Goal: Obtain resource: Download file/media

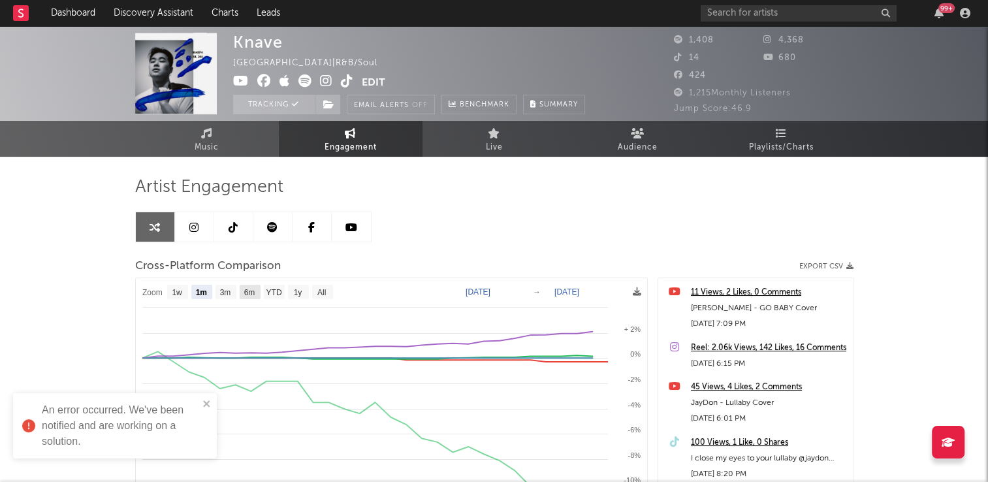
click at [257, 291] on rect at bounding box center [250, 292] width 21 height 14
select select "6m"
type input "[DATE]"
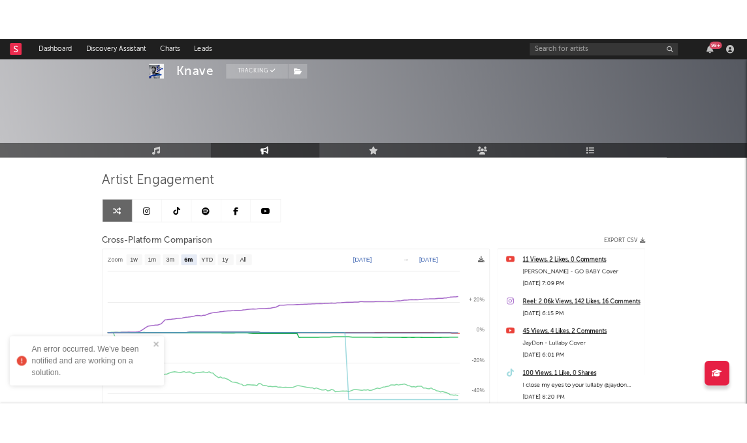
scroll to position [137, 0]
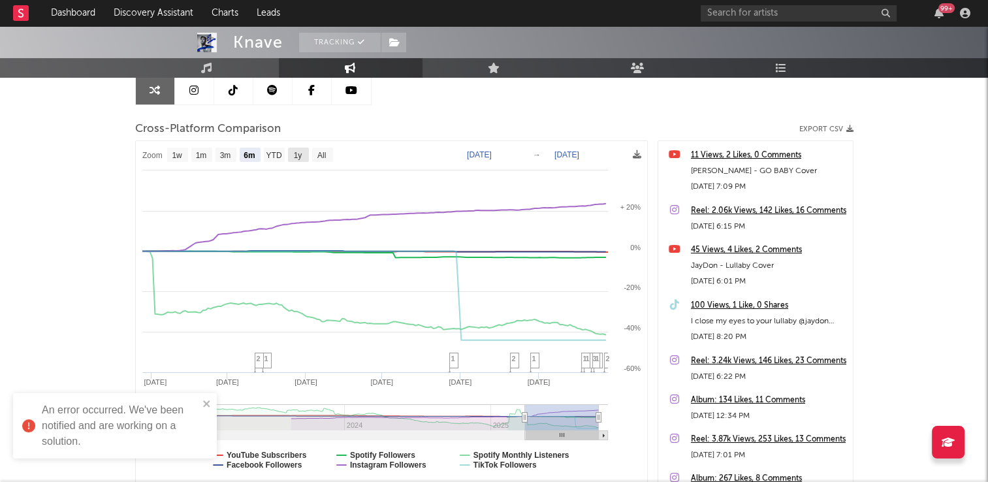
click at [298, 153] on text "1y" at bounding box center [297, 155] width 8 height 9
select select "1y"
type input "[DATE]"
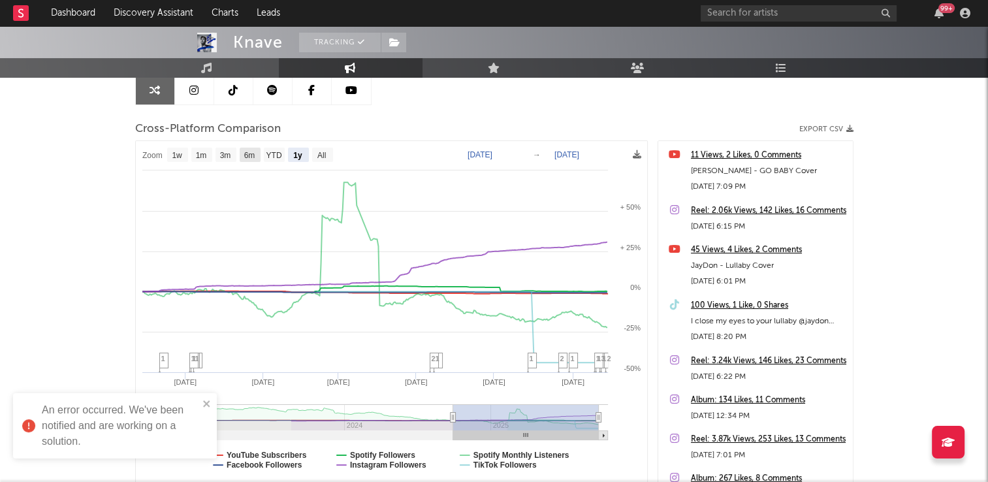
click at [247, 155] on text "6m" at bounding box center [249, 155] width 11 height 9
select select "6m"
type input "[DATE]"
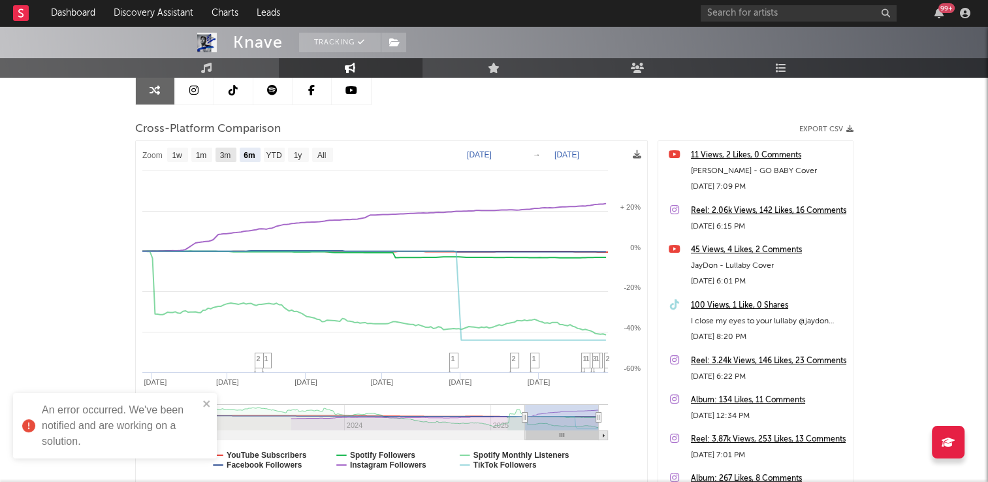
select select "3m"
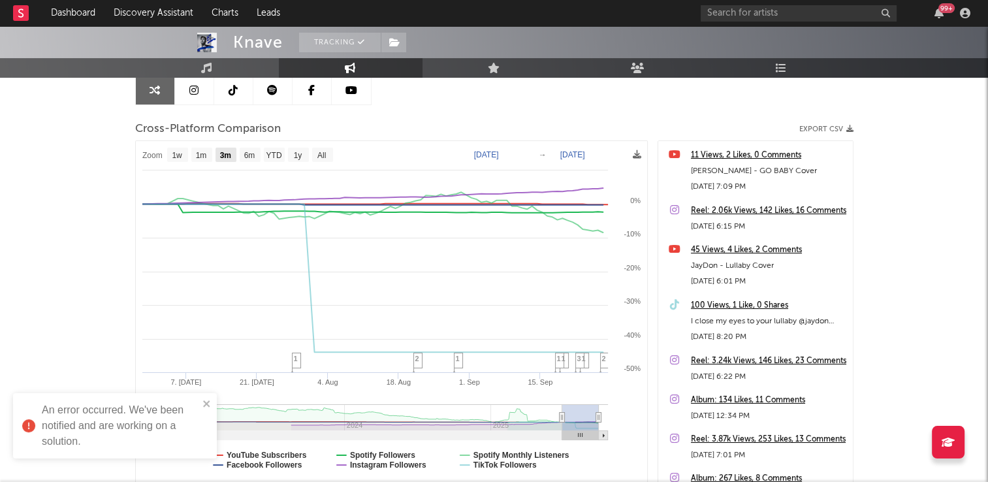
select select "3m"
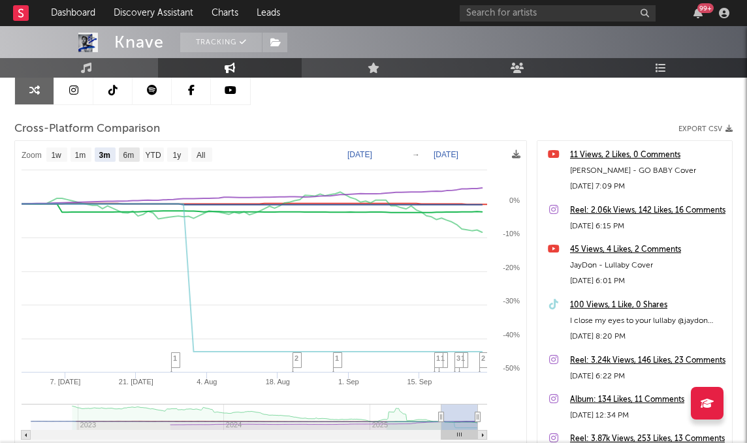
click at [133, 155] on text "6m" at bounding box center [128, 155] width 11 height 9
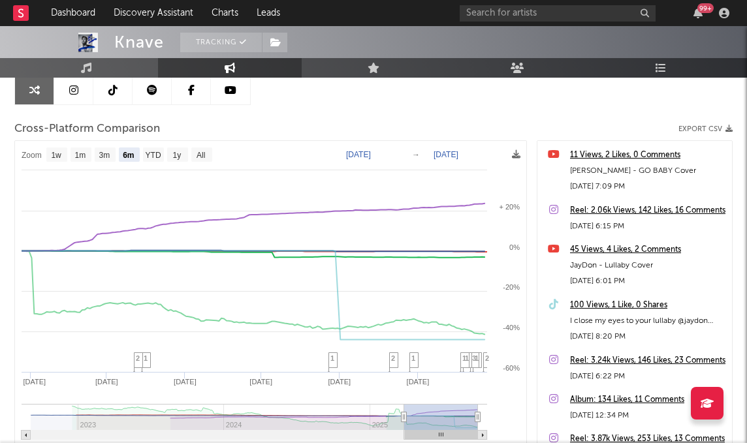
select select "1y"
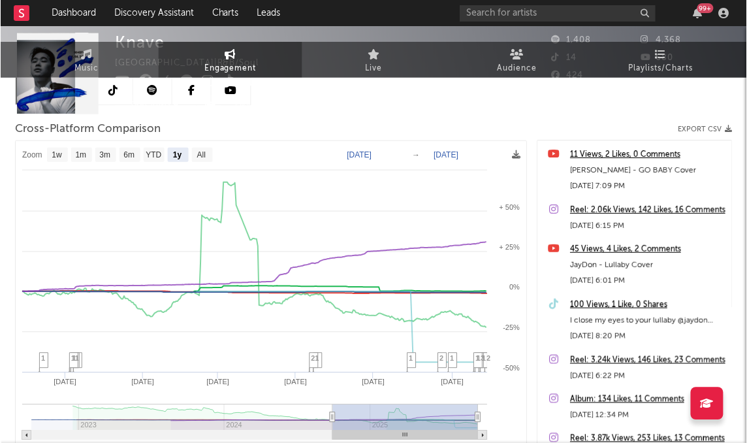
scroll to position [0, 0]
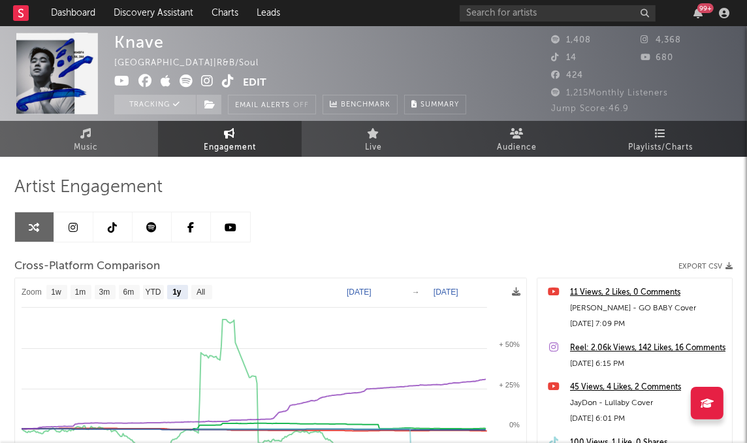
select select "1y"
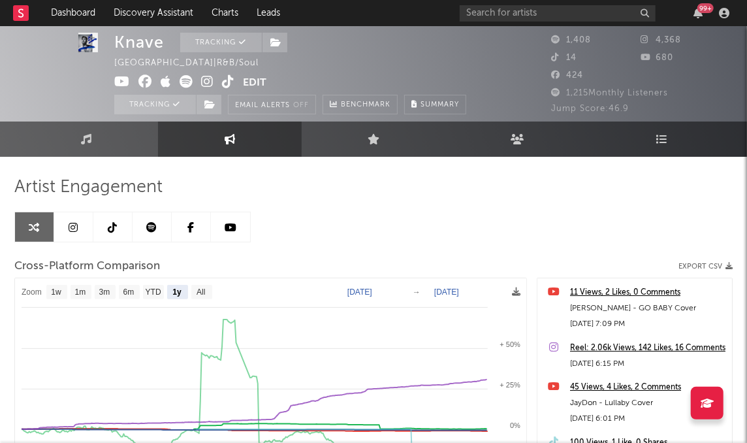
scroll to position [1, 0]
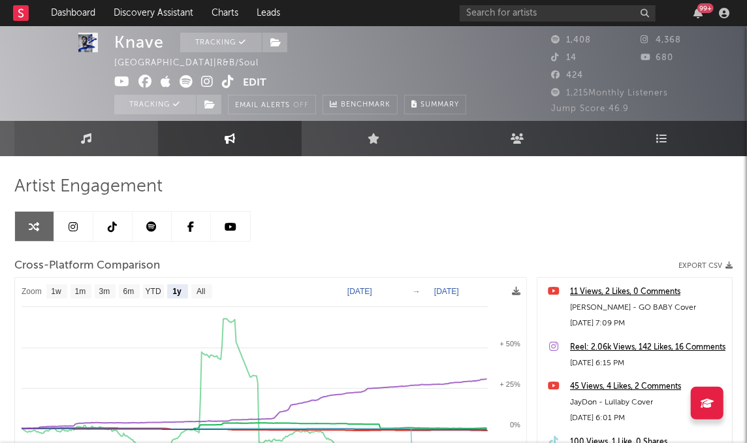
click at [89, 129] on link "Music" at bounding box center [86, 138] width 144 height 35
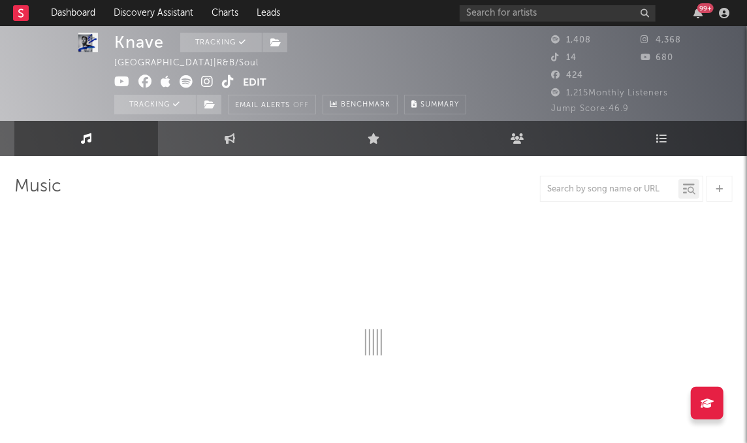
scroll to position [744, 0]
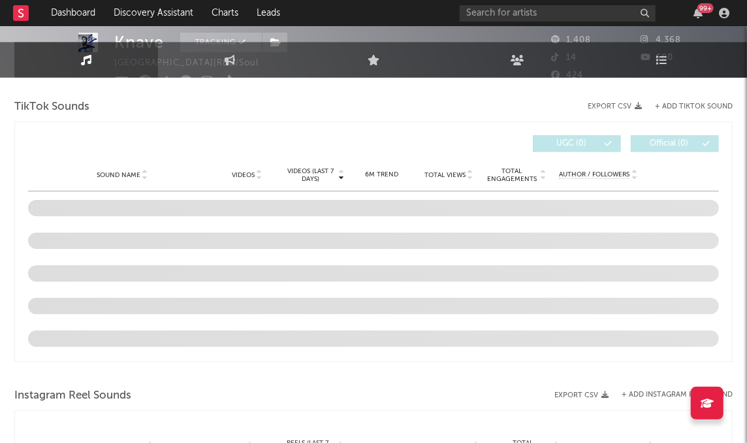
select select "6m"
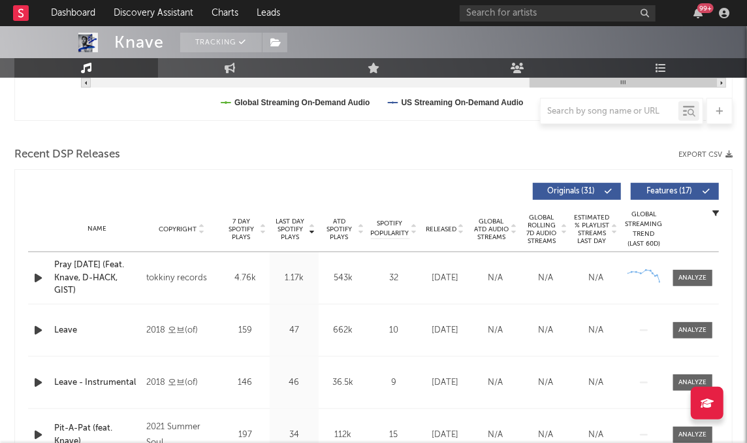
scroll to position [402, 0]
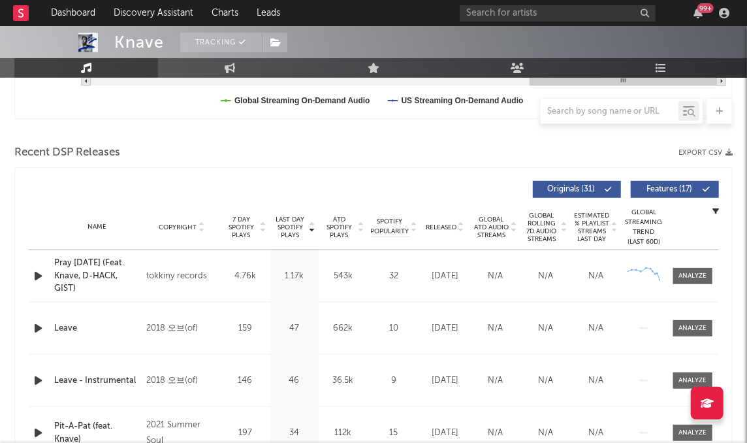
click at [381, 162] on div "Recent DSP Releases Export CSV" at bounding box center [373, 153] width 718 height 22
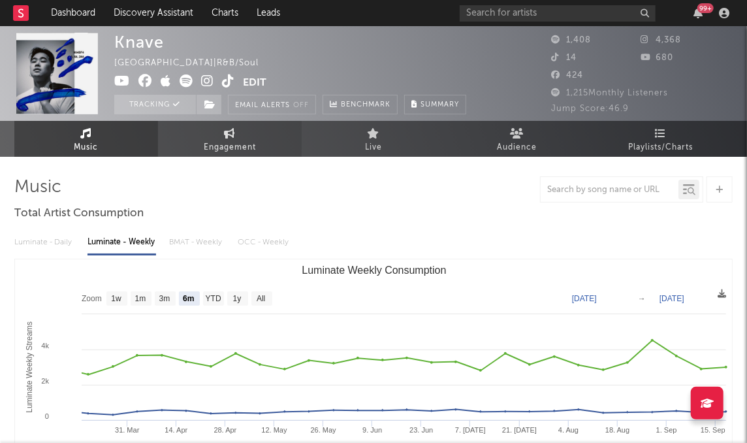
click at [261, 142] on link "Engagement" at bounding box center [230, 139] width 144 height 36
select select "1w"
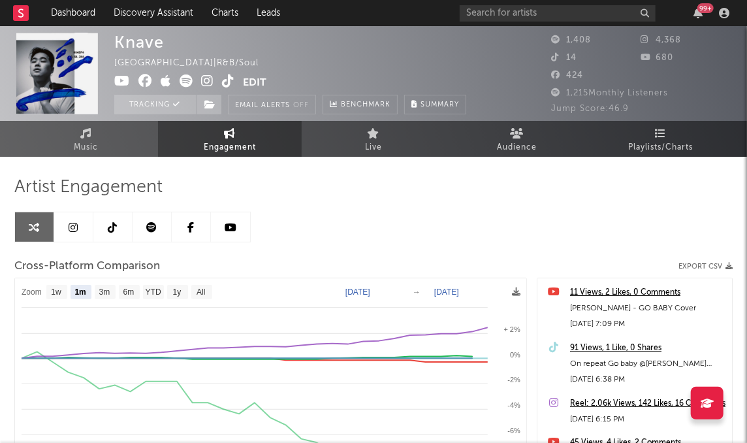
click at [477, 216] on div "Artist Engagement Cross-Platform Comparison Export CSV Zoom 1w 1m 3m 6m YTD 1y …" at bounding box center [373, 398] width 718 height 444
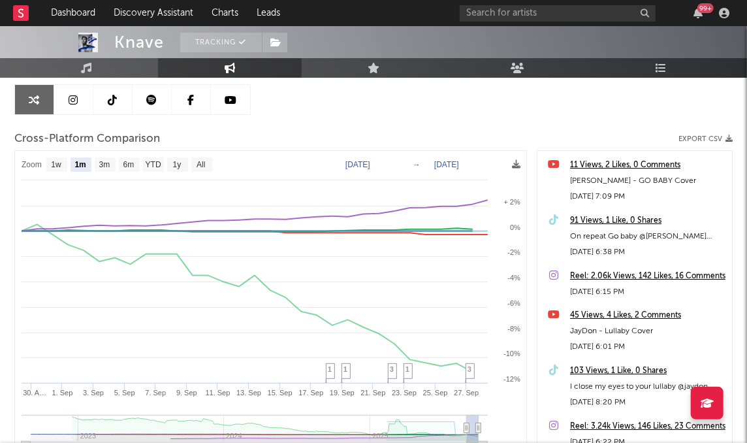
scroll to position [136, 0]
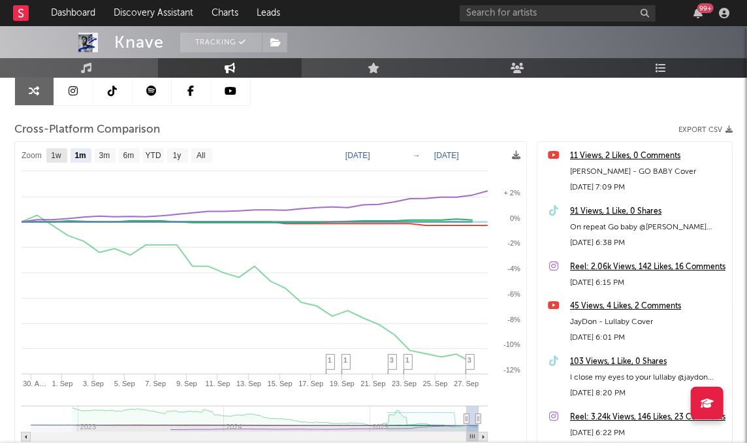
click at [60, 157] on text "1w" at bounding box center [56, 155] width 10 height 9
select select "1w"
type input "[DATE]"
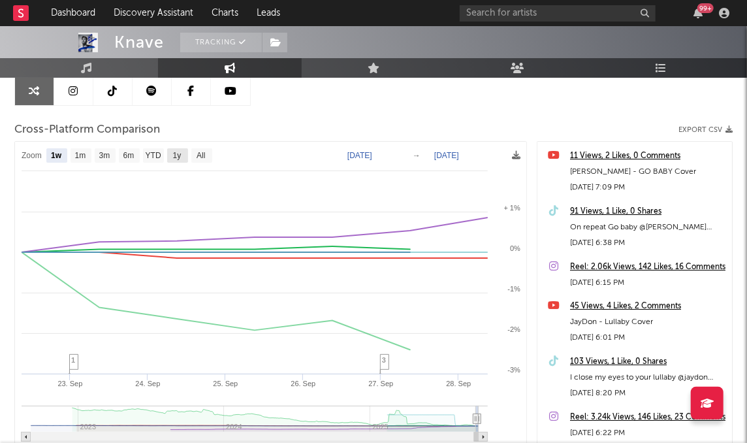
click at [178, 151] on text "1y" at bounding box center [177, 155] width 8 height 9
select select "1y"
type input "[DATE]"
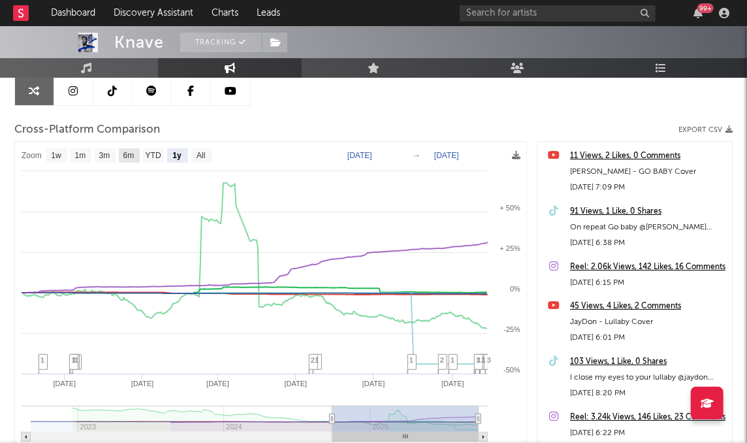
click at [132, 153] on text "6m" at bounding box center [128, 155] width 11 height 9
select select "6m"
type input "[DATE]"
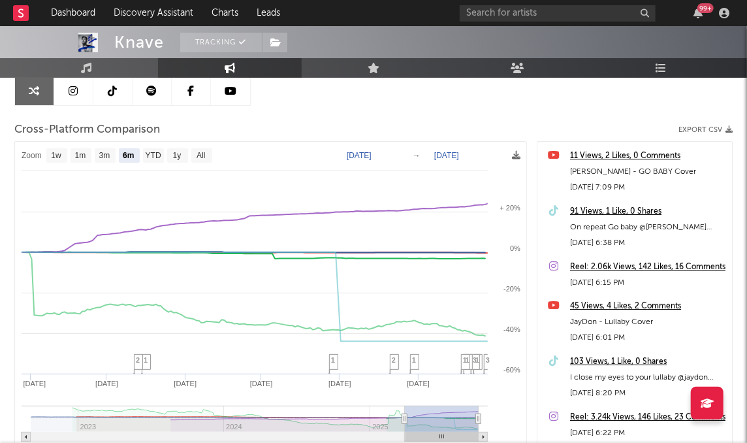
click at [477, 108] on div "Artist Engagement Cross-Platform Comparison Export CSV Zoom 1w 1m 3m 6m YTD 1y …" at bounding box center [373, 262] width 718 height 444
click at [108, 153] on text "3m" at bounding box center [104, 155] width 11 height 9
select select "3m"
type input "[DATE]"
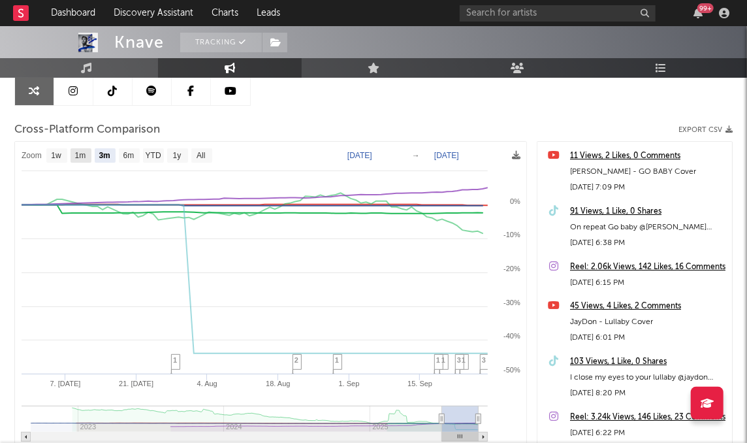
click at [83, 152] on text "1m" at bounding box center [80, 155] width 11 height 9
select select "1m"
type input "[DATE]"
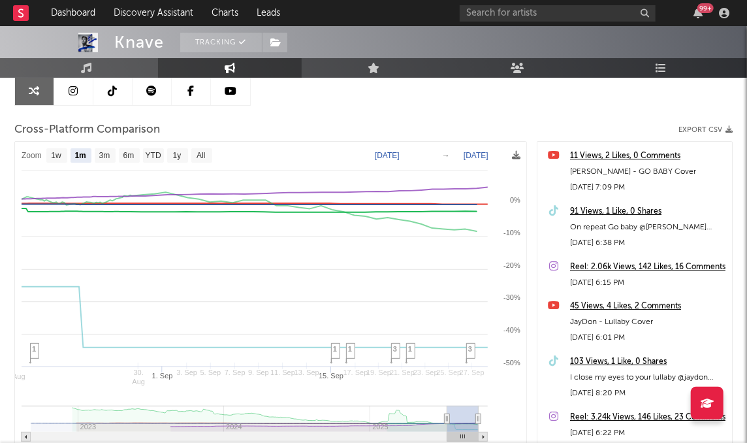
select select "1m"
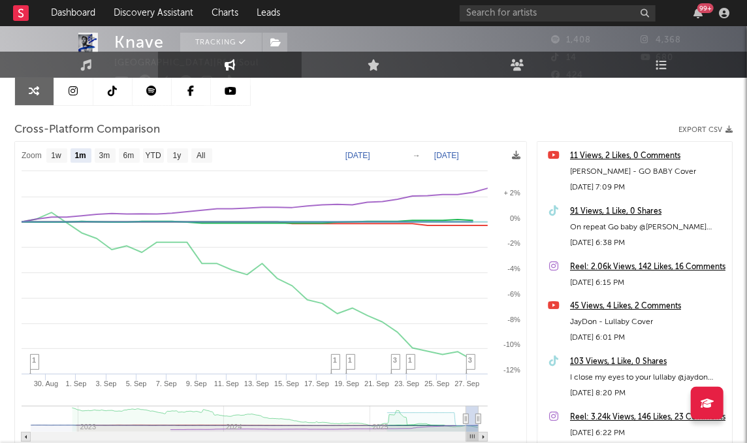
scroll to position [0, 0]
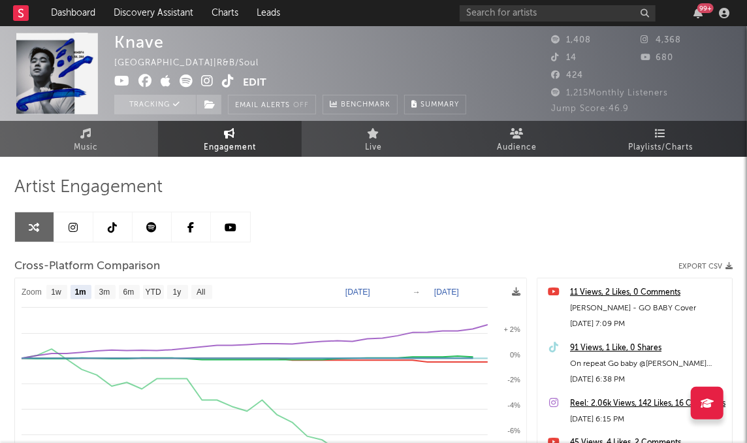
click at [417, 225] on div "Artist Engagement Cross-Platform Comparison Export CSV Zoom 1w 1m 3m 6m YTD 1y …" at bounding box center [373, 398] width 718 height 444
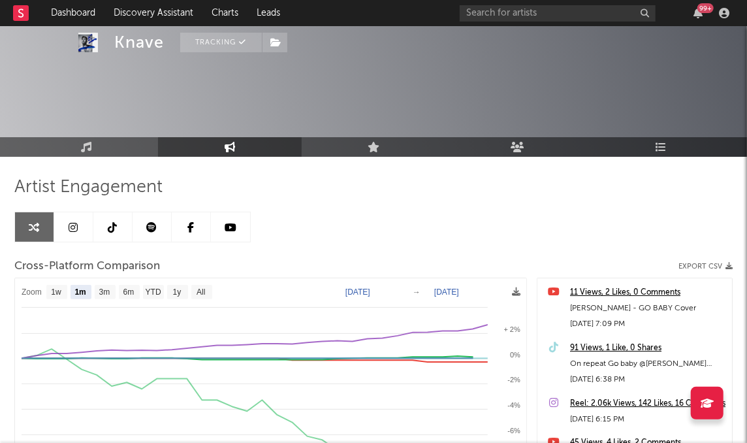
scroll to position [182, 0]
